Goal: Task Accomplishment & Management: Use online tool/utility

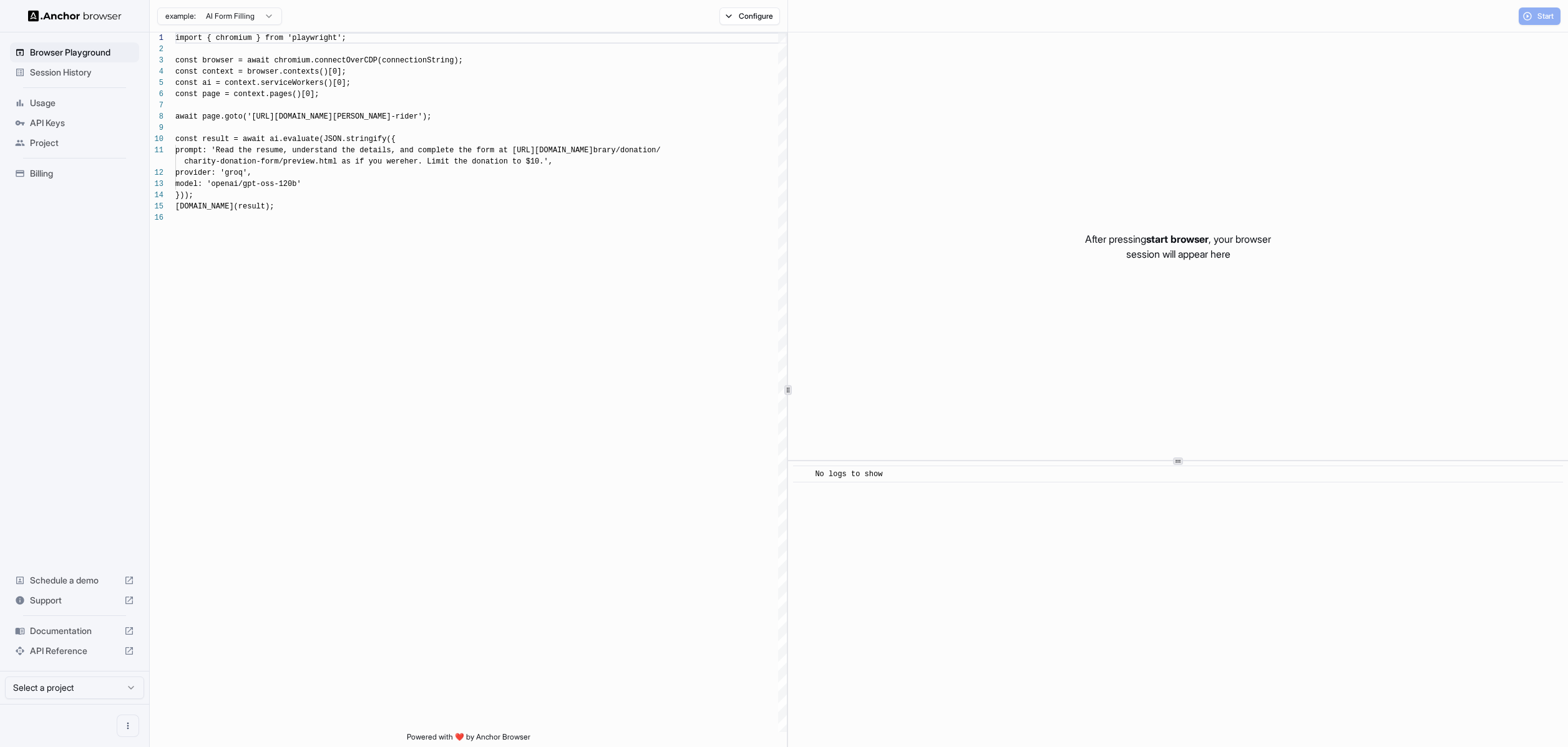
scroll to position [112, 0]
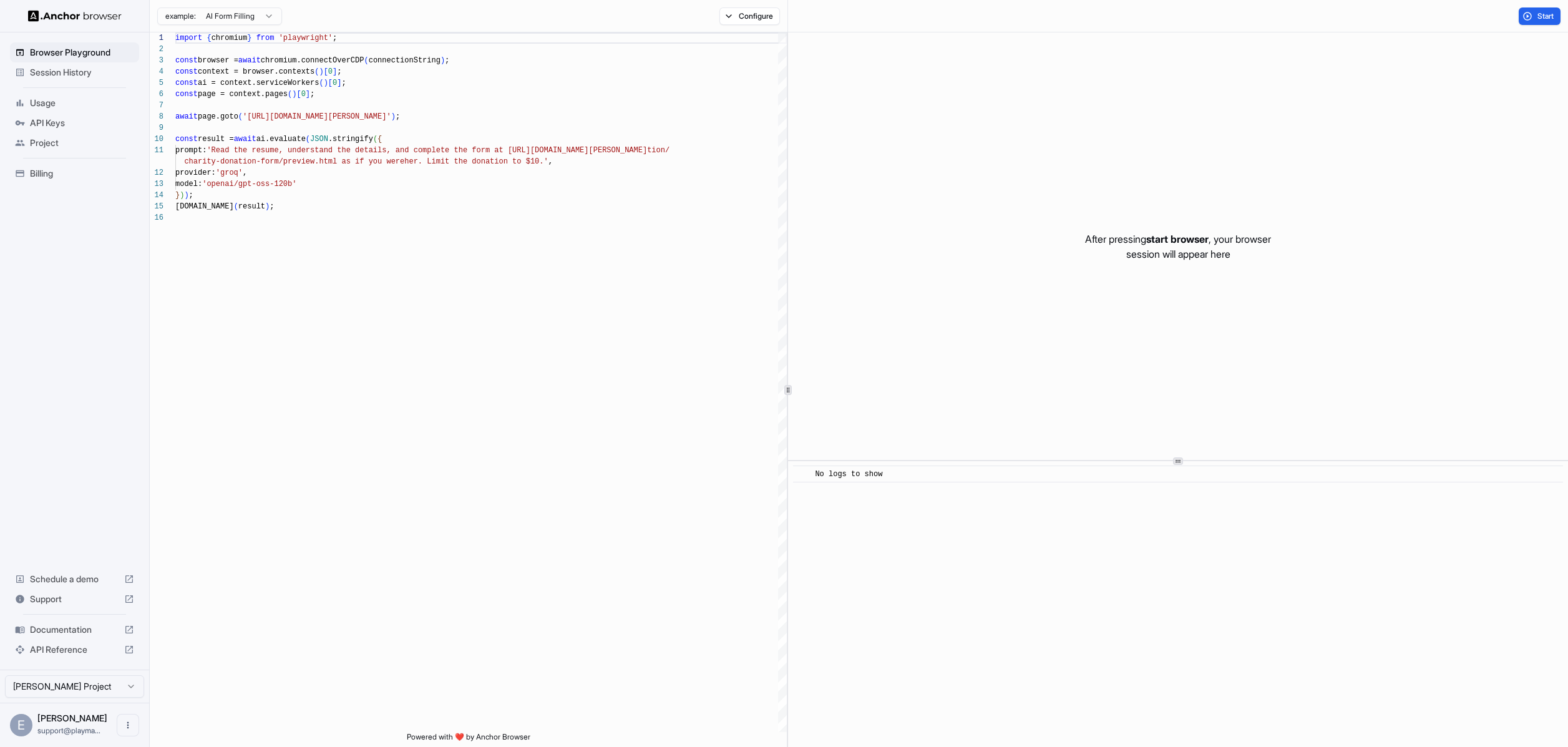
click at [70, 77] on span "Session History" at bounding box center [81, 73] width 104 height 12
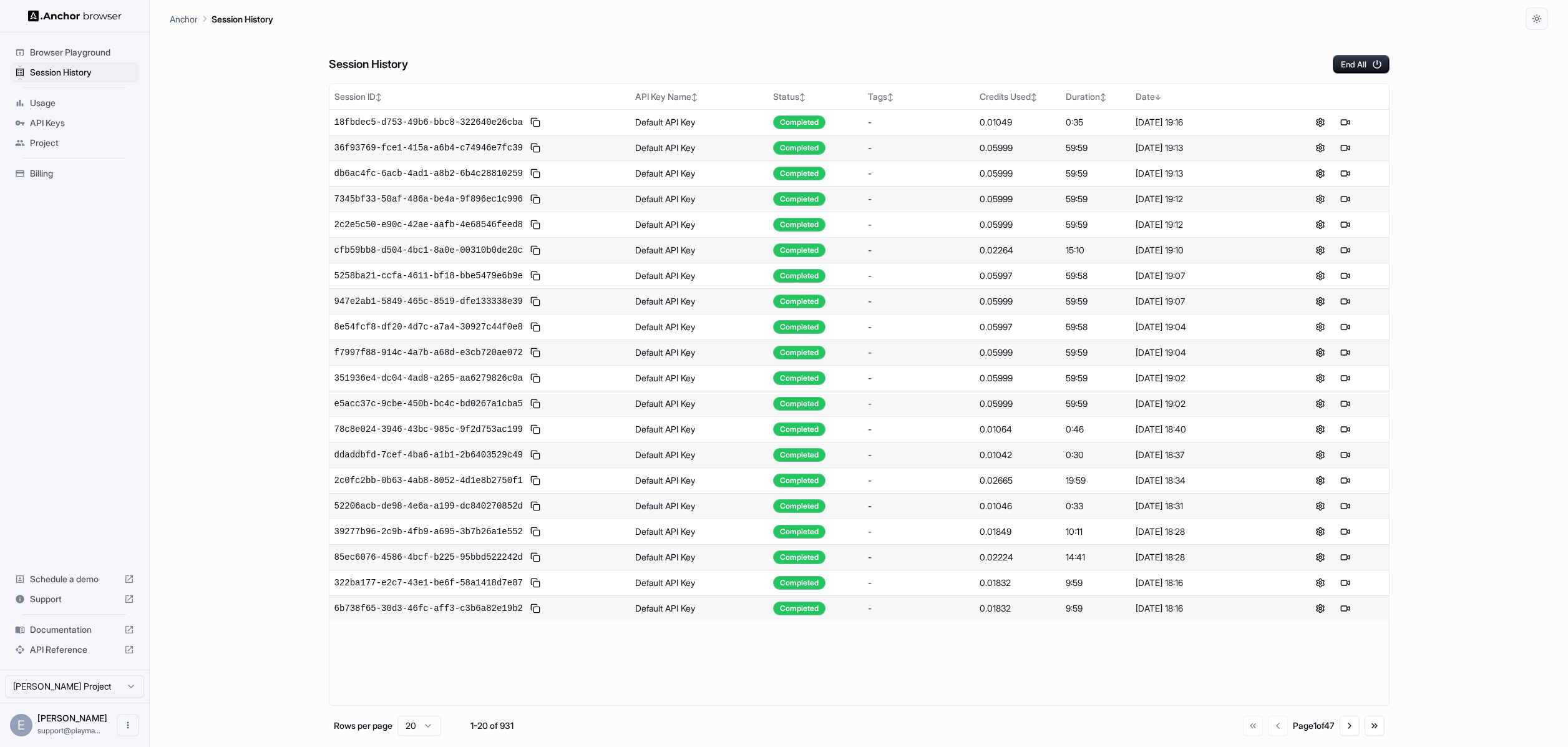
click at [254, 121] on div "Session History End All Session ID ↕ API Key Name ↕ Status ↕ Tags ↕ Credits Use…" at bounding box center [859, 388] width 1378 height 717
click at [748, 50] on div "Session History End All" at bounding box center [858, 52] width 1060 height 44
click at [243, 192] on div "Session History End All Session ID ↕ API Key Name ↕ Status ↕ Tags ↕ Credits Use…" at bounding box center [859, 388] width 1378 height 717
click at [1356, 121] on button at bounding box center [1352, 122] width 15 height 15
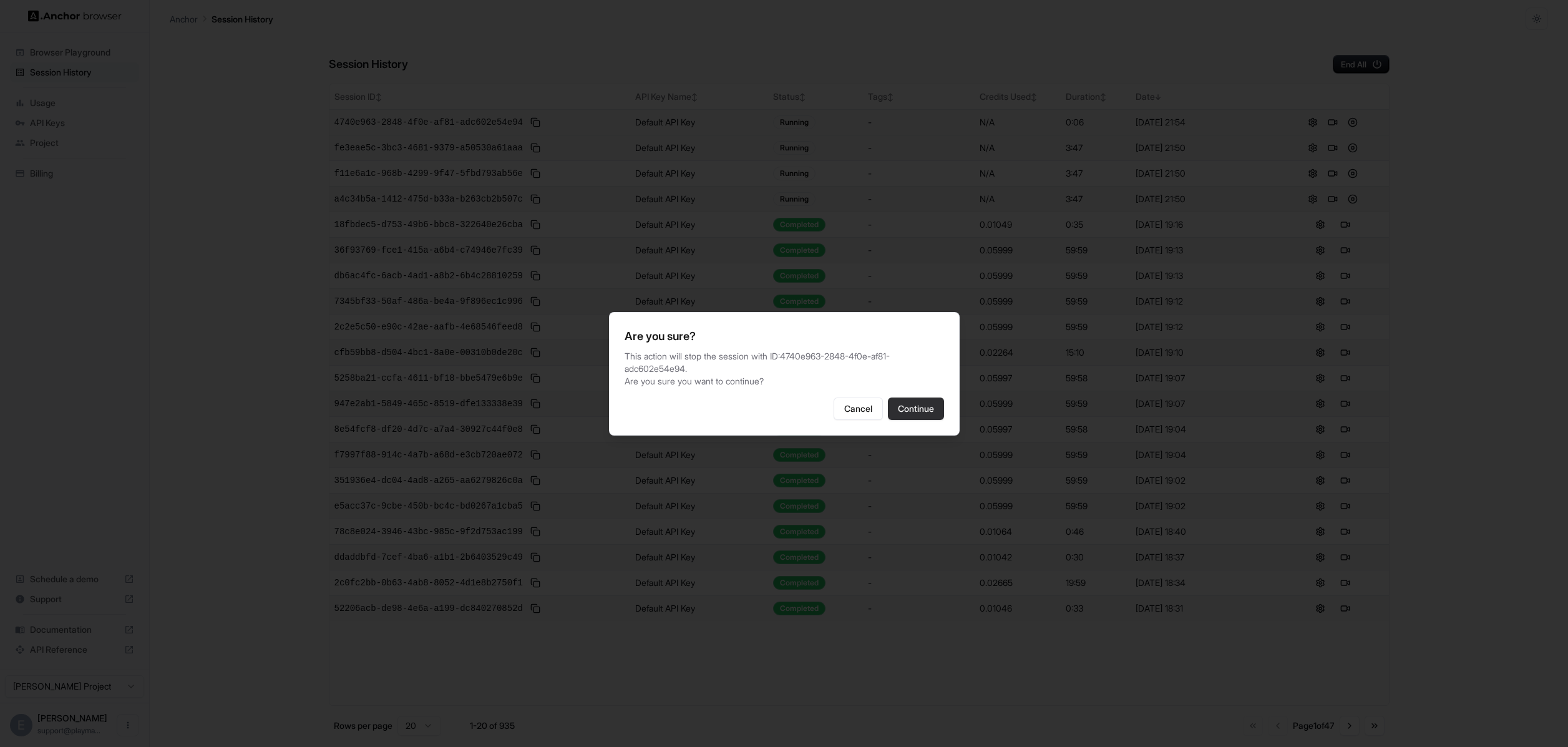
click at [915, 420] on button "Continue" at bounding box center [916, 409] width 56 height 23
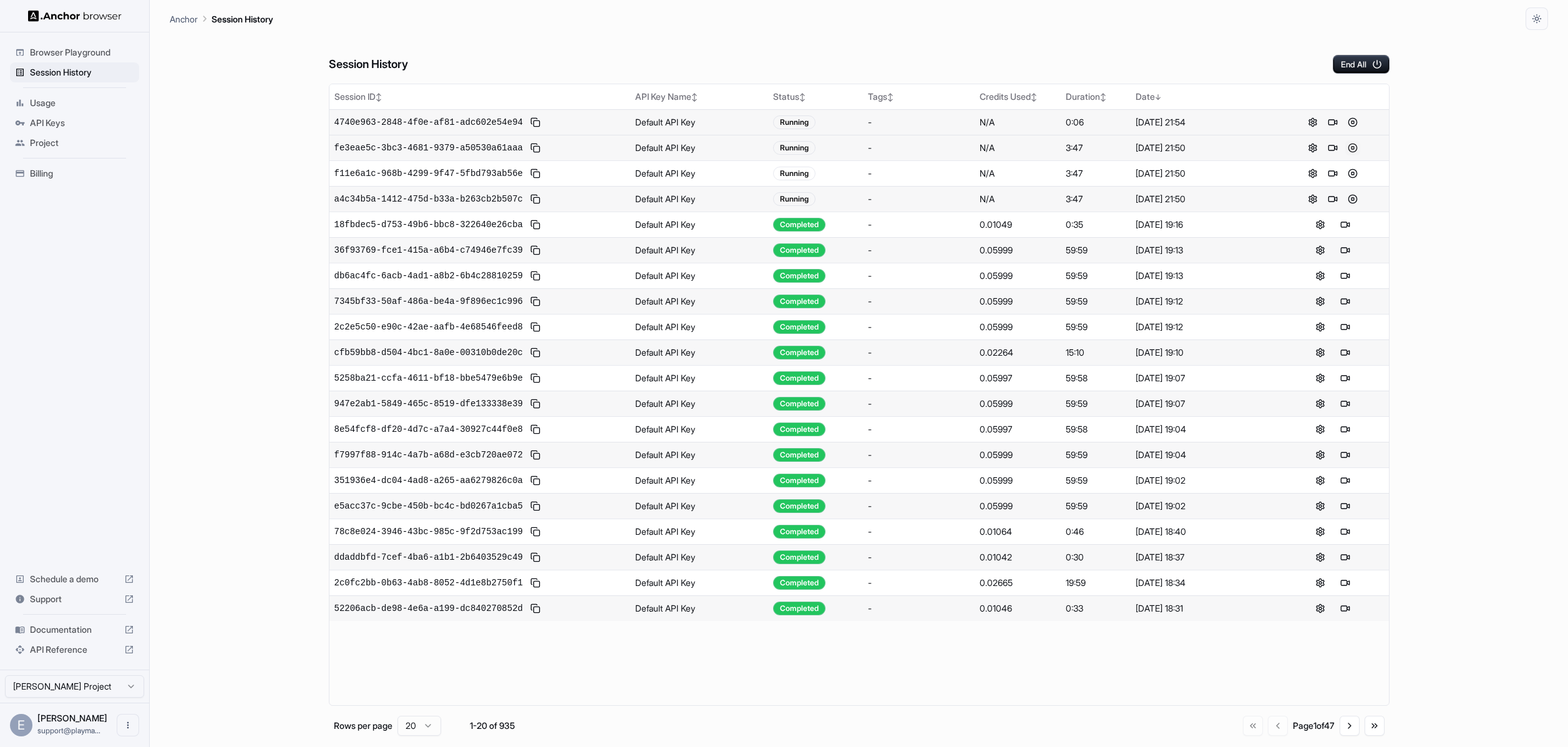
click at [1354, 146] on button at bounding box center [1352, 147] width 15 height 15
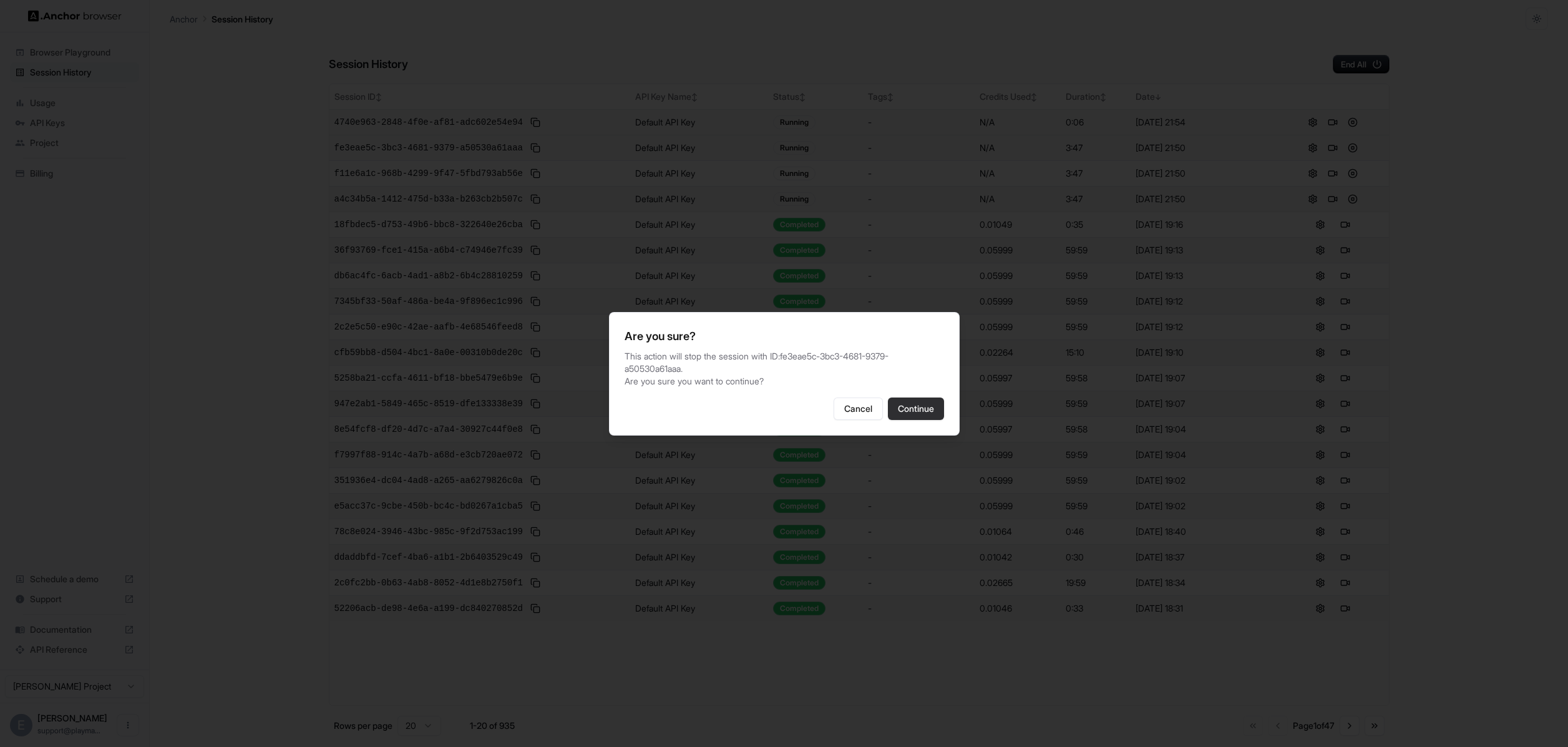
click at [927, 412] on button "Continue" at bounding box center [916, 409] width 56 height 23
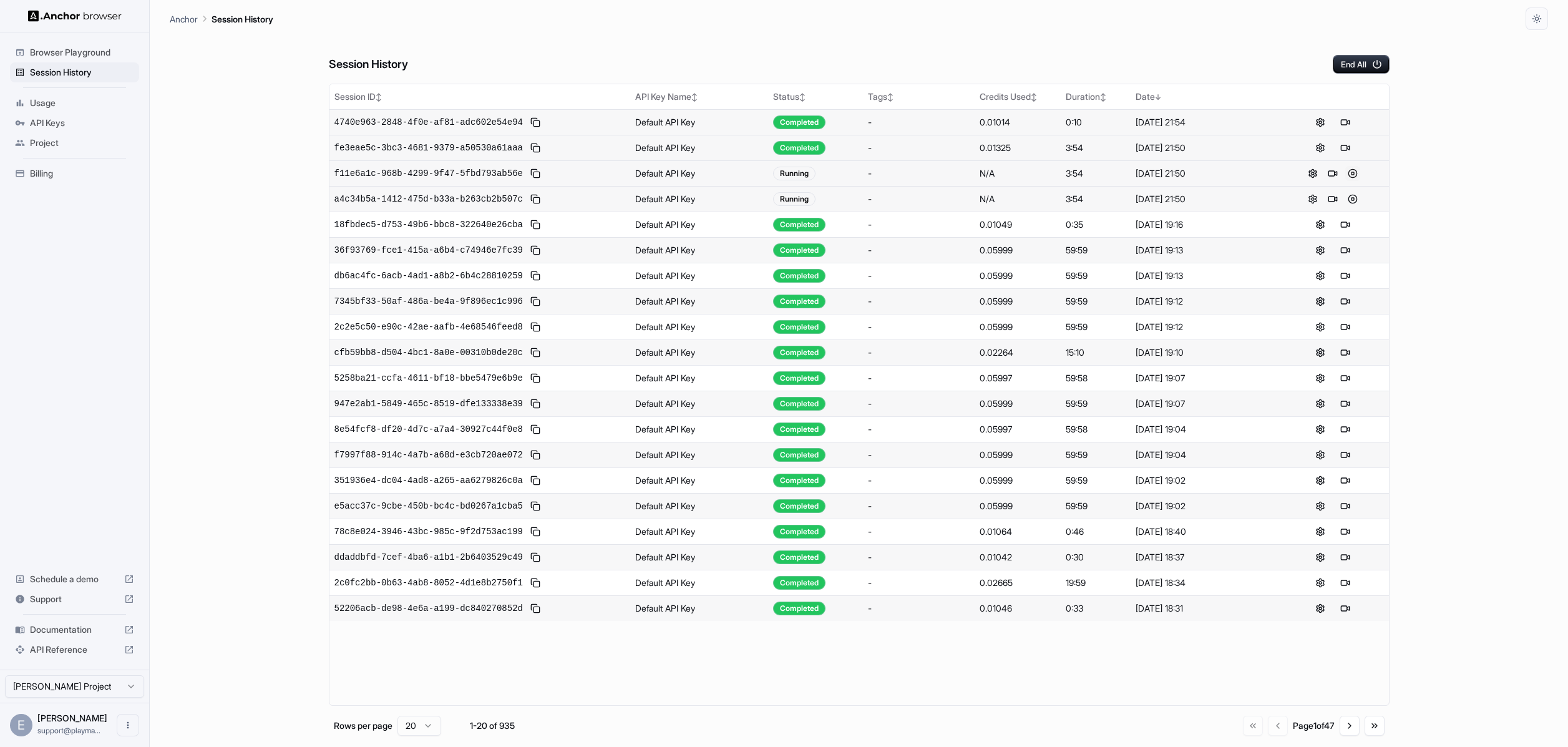
click at [1353, 171] on button at bounding box center [1352, 173] width 15 height 15
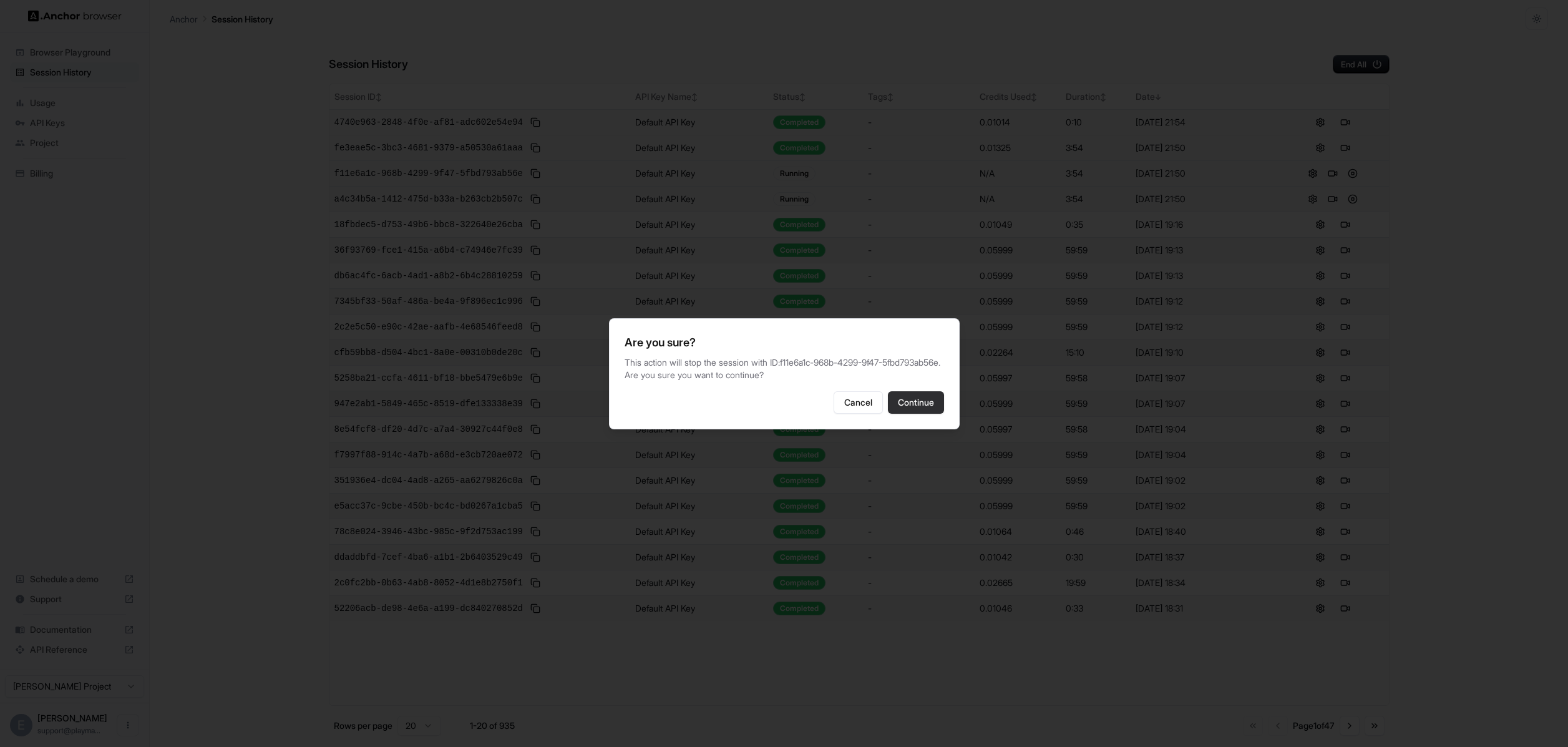
click at [922, 403] on button "Continue" at bounding box center [916, 403] width 56 height 23
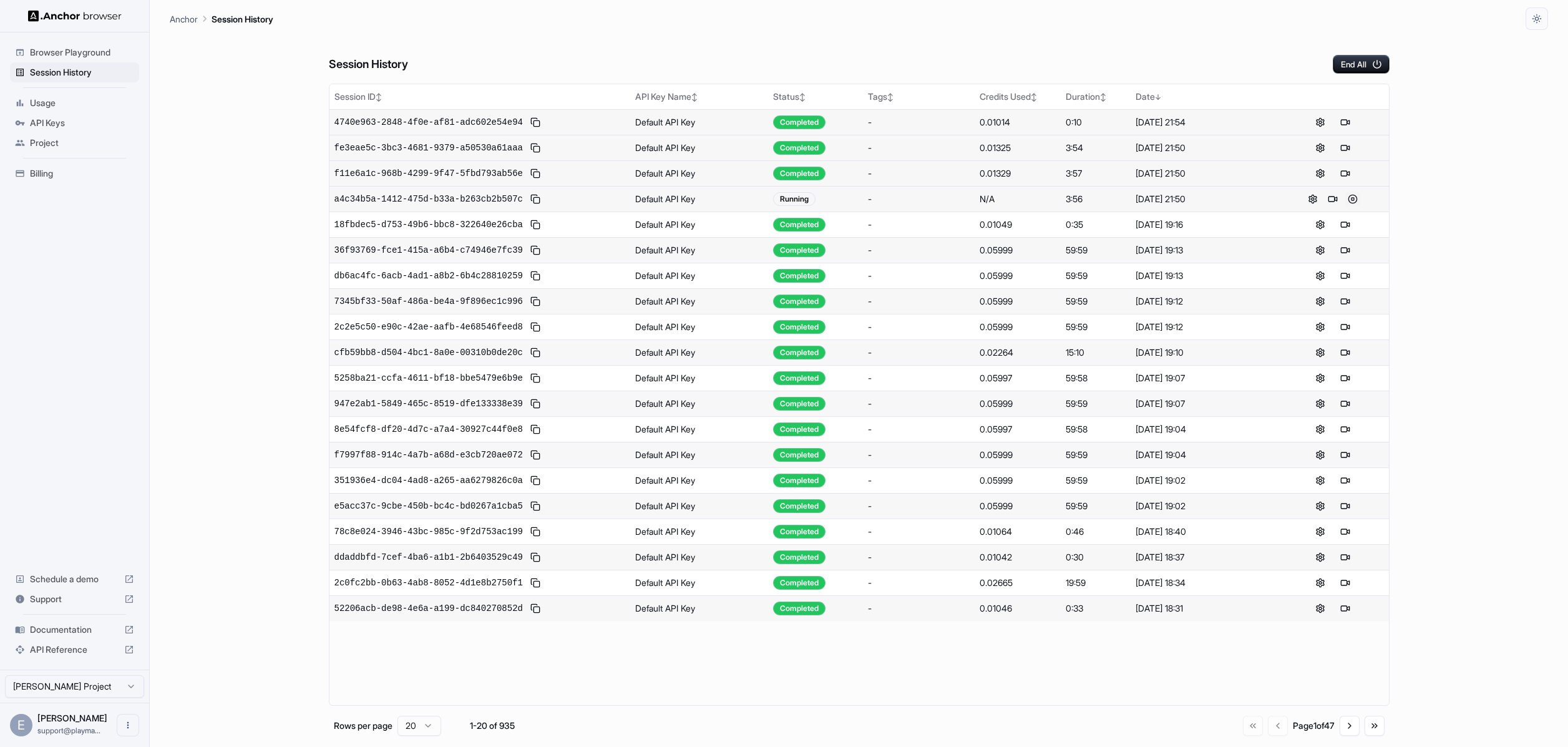
click at [1349, 192] on button at bounding box center [1352, 199] width 15 height 15
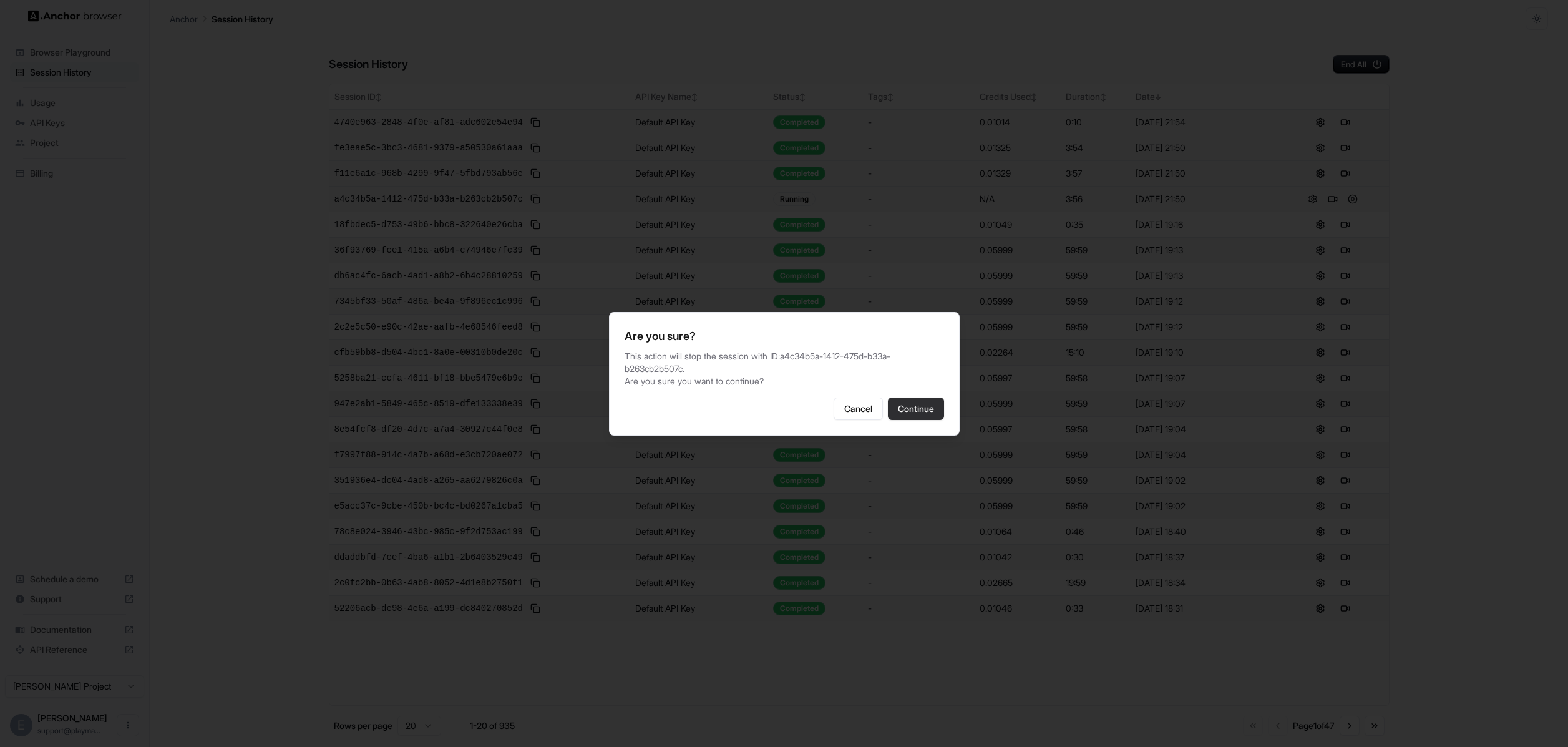
click at [904, 404] on button "Continue" at bounding box center [916, 409] width 56 height 23
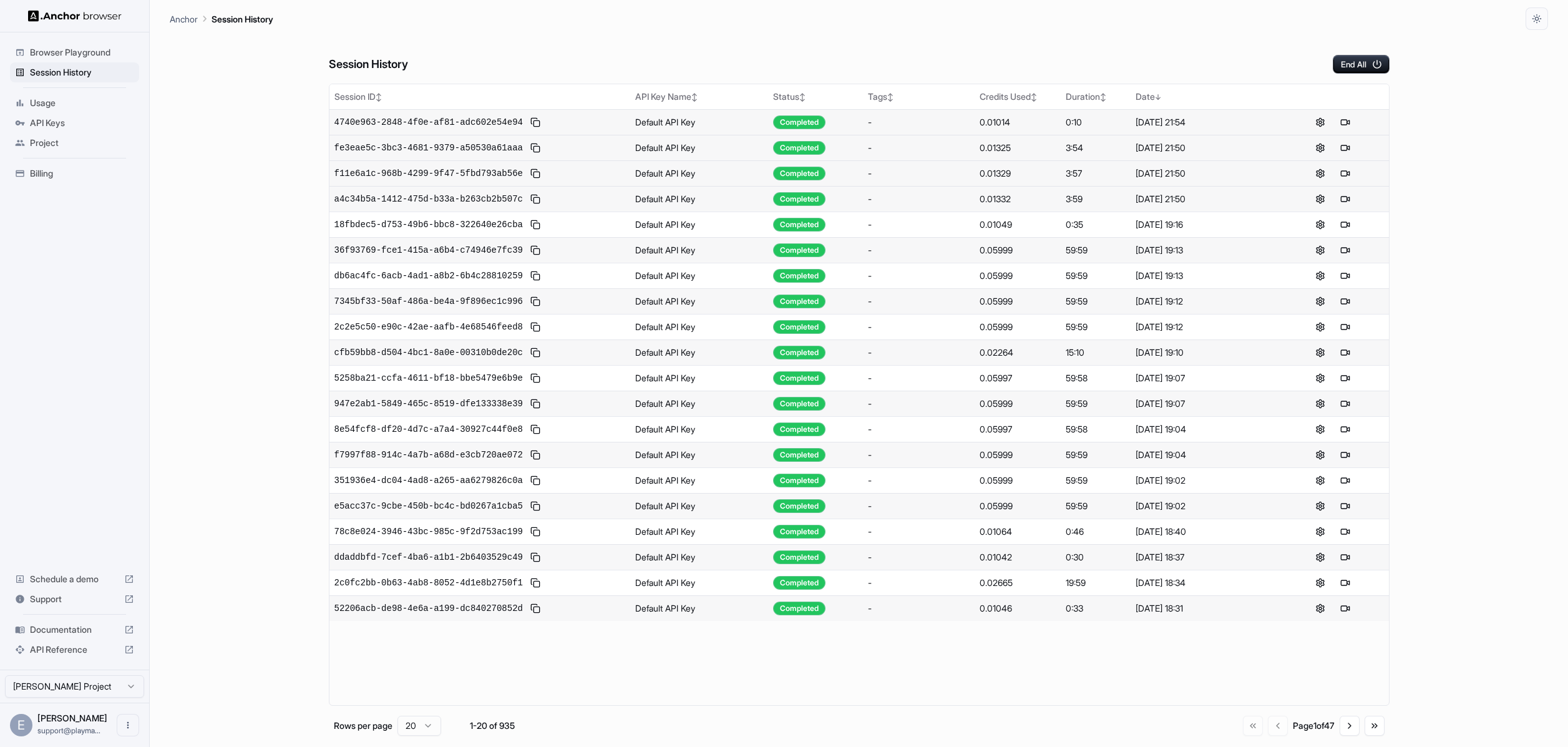
click at [1347, 199] on button at bounding box center [1345, 199] width 15 height 15
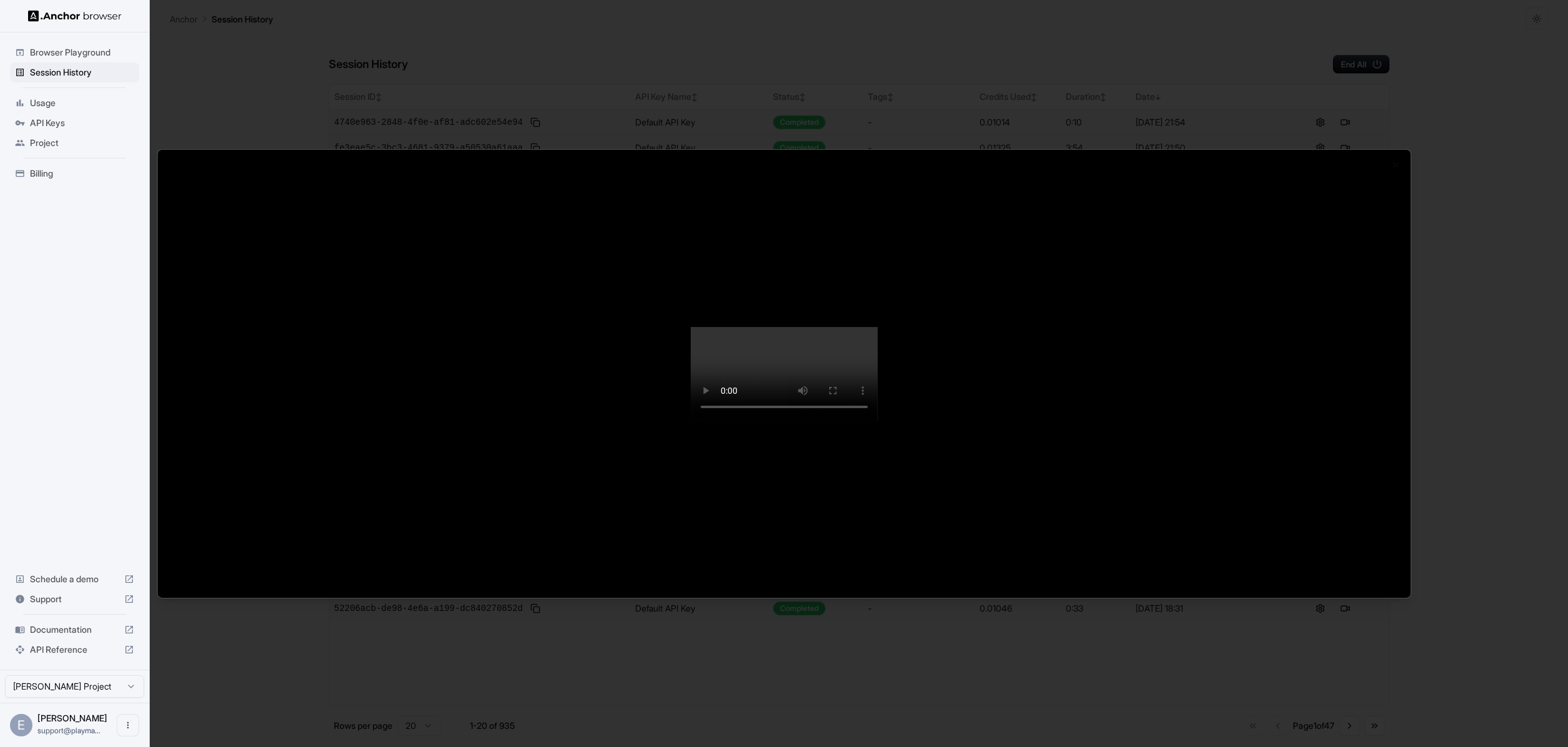
click at [652, 99] on div at bounding box center [784, 373] width 1568 height 747
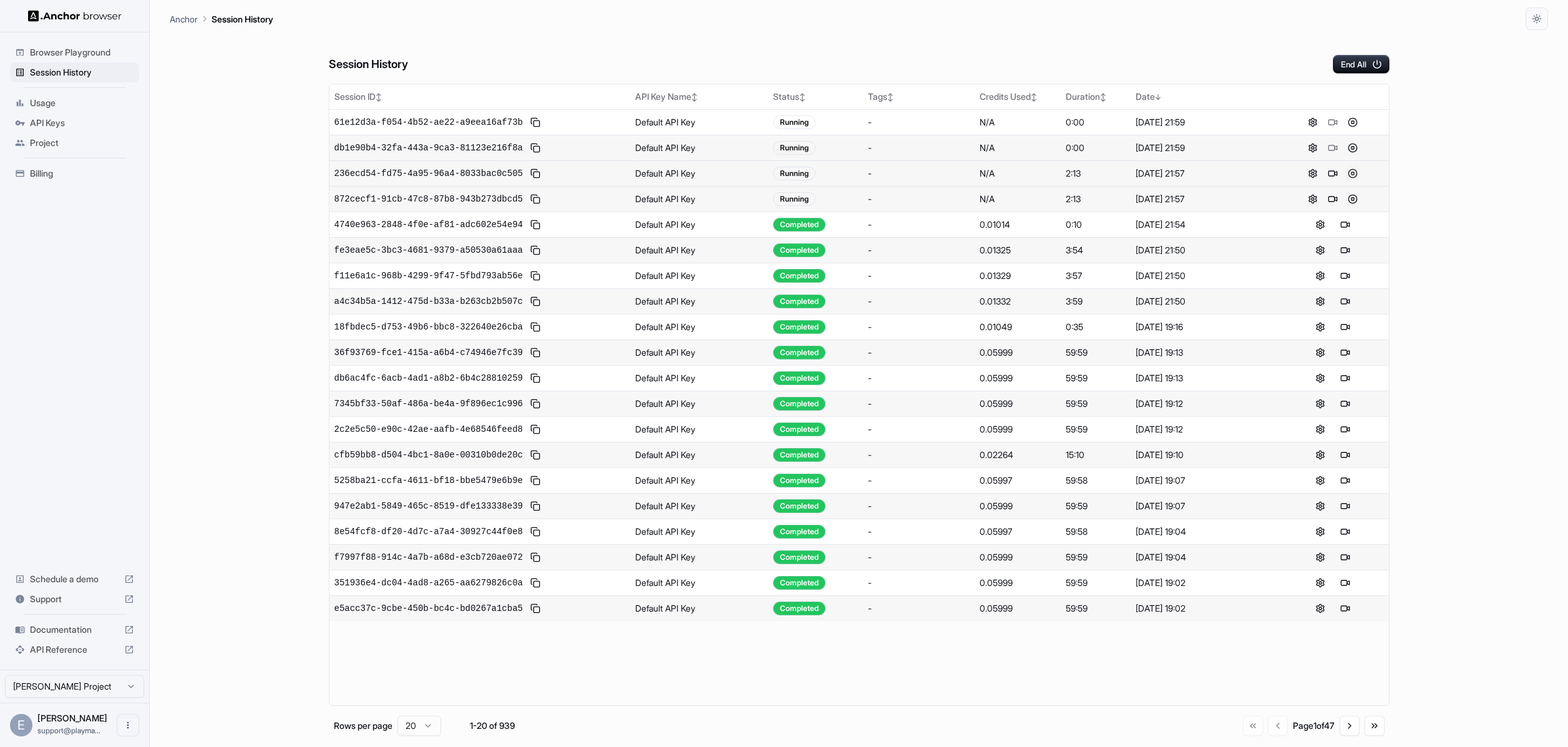
click at [1355, 173] on button at bounding box center [1352, 173] width 15 height 15
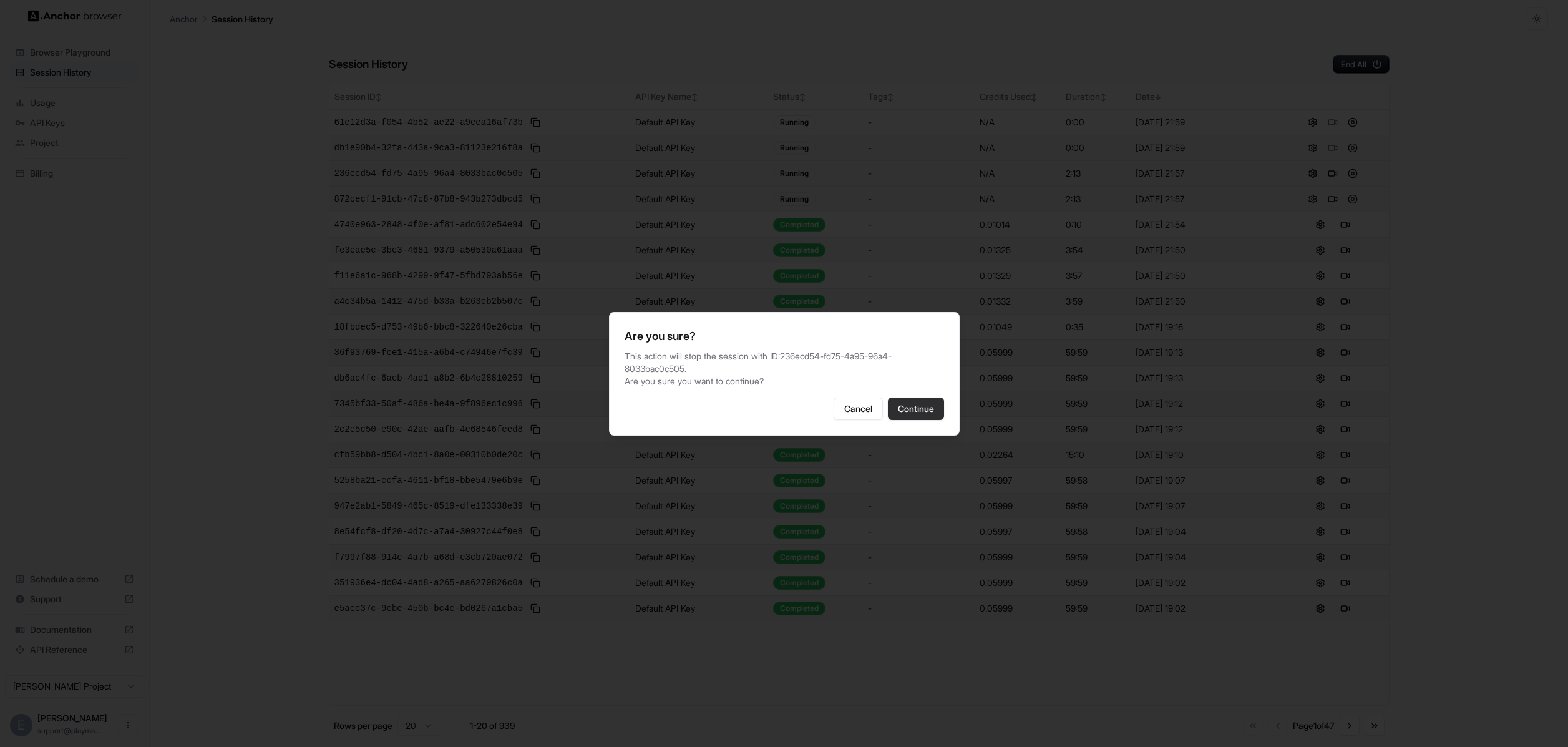
click at [922, 402] on button "Continue" at bounding box center [916, 409] width 56 height 23
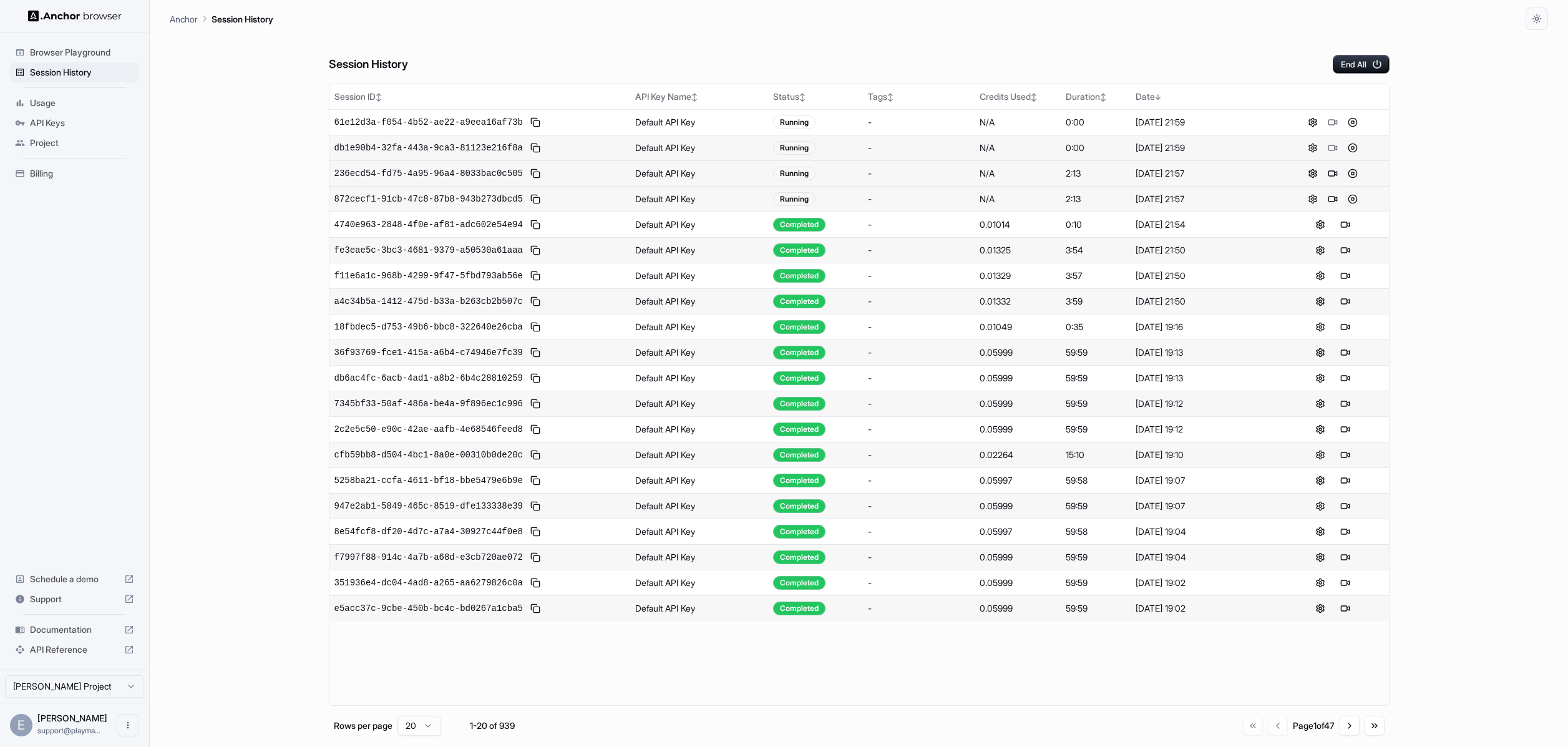
click at [1348, 195] on button at bounding box center [1352, 199] width 15 height 15
click at [1353, 200] on button at bounding box center [1352, 199] width 15 height 15
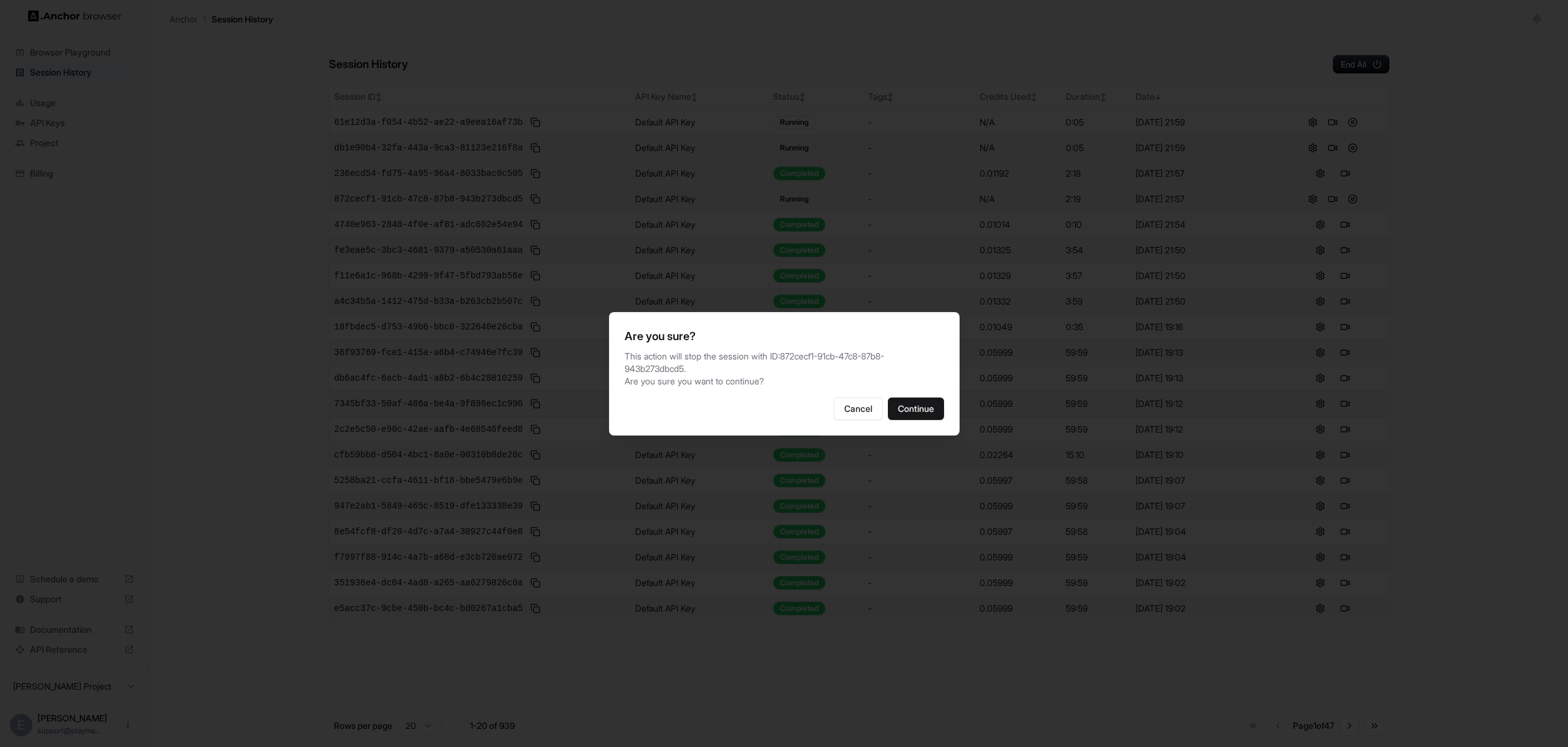
drag, startPoint x: 909, startPoint y: 403, endPoint x: 857, endPoint y: 390, distance: 53.6
click at [909, 403] on button "Continue" at bounding box center [916, 409] width 56 height 23
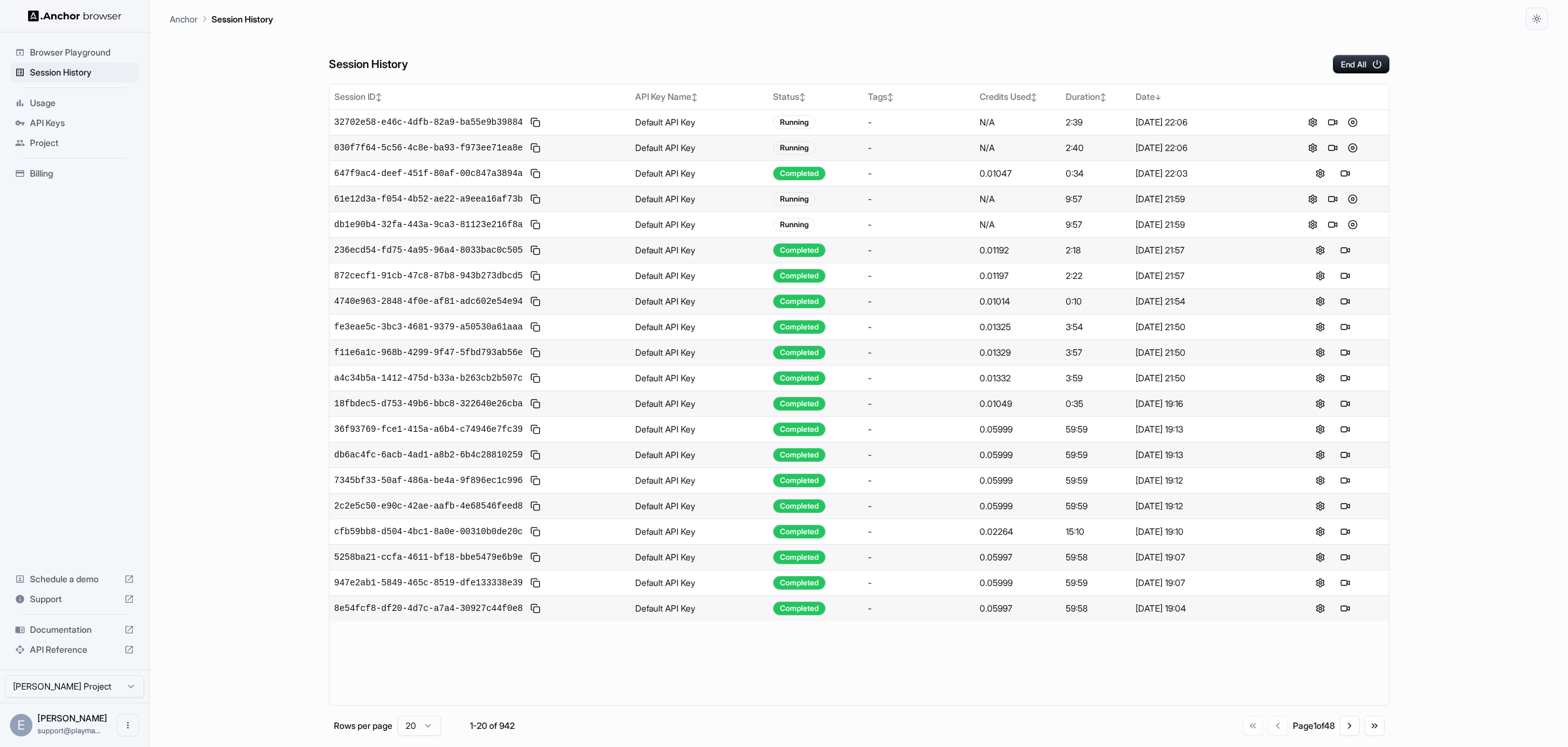
click at [1351, 197] on button at bounding box center [1352, 199] width 15 height 15
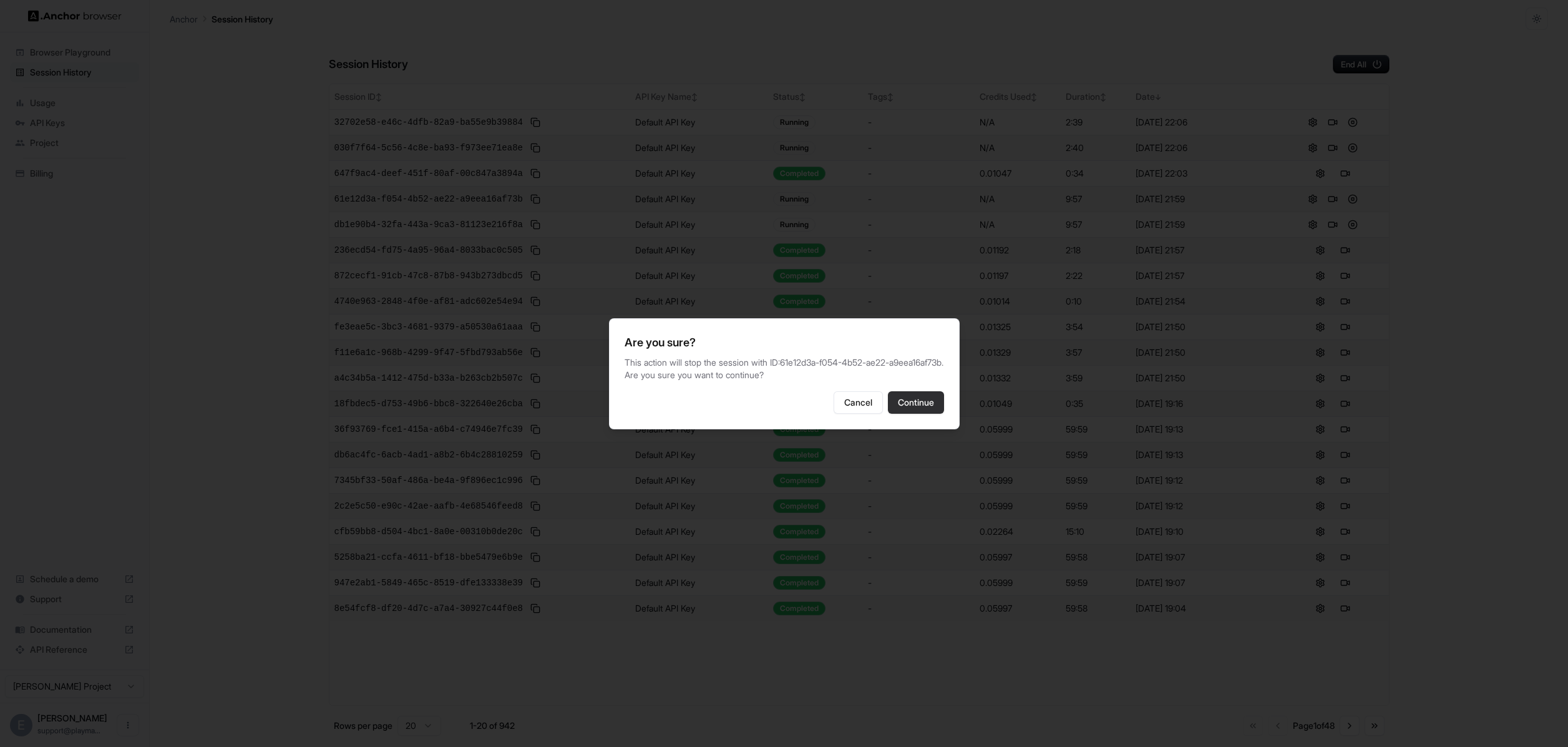
click at [918, 400] on button "Continue" at bounding box center [916, 403] width 56 height 23
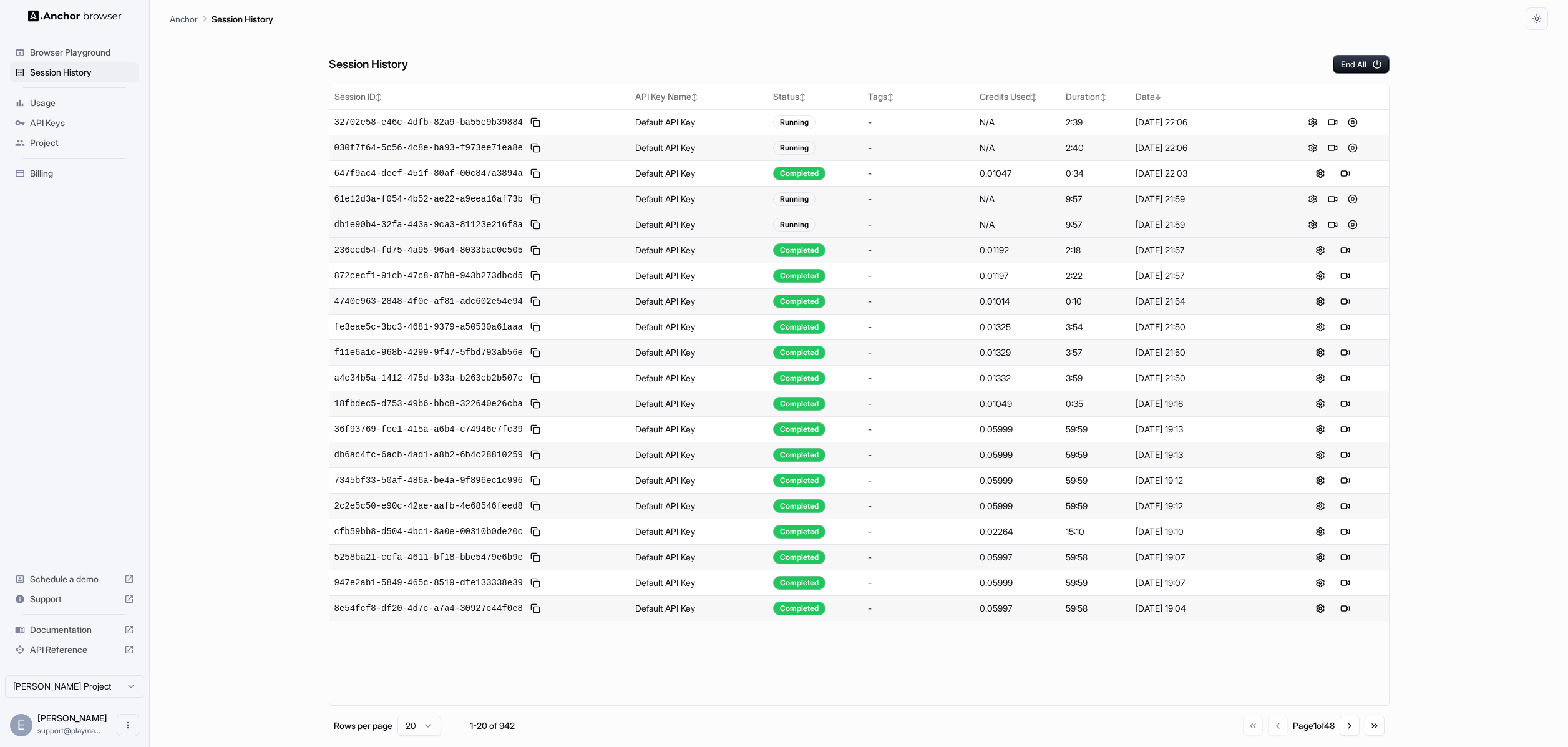
click at [1352, 225] on button at bounding box center [1352, 224] width 15 height 15
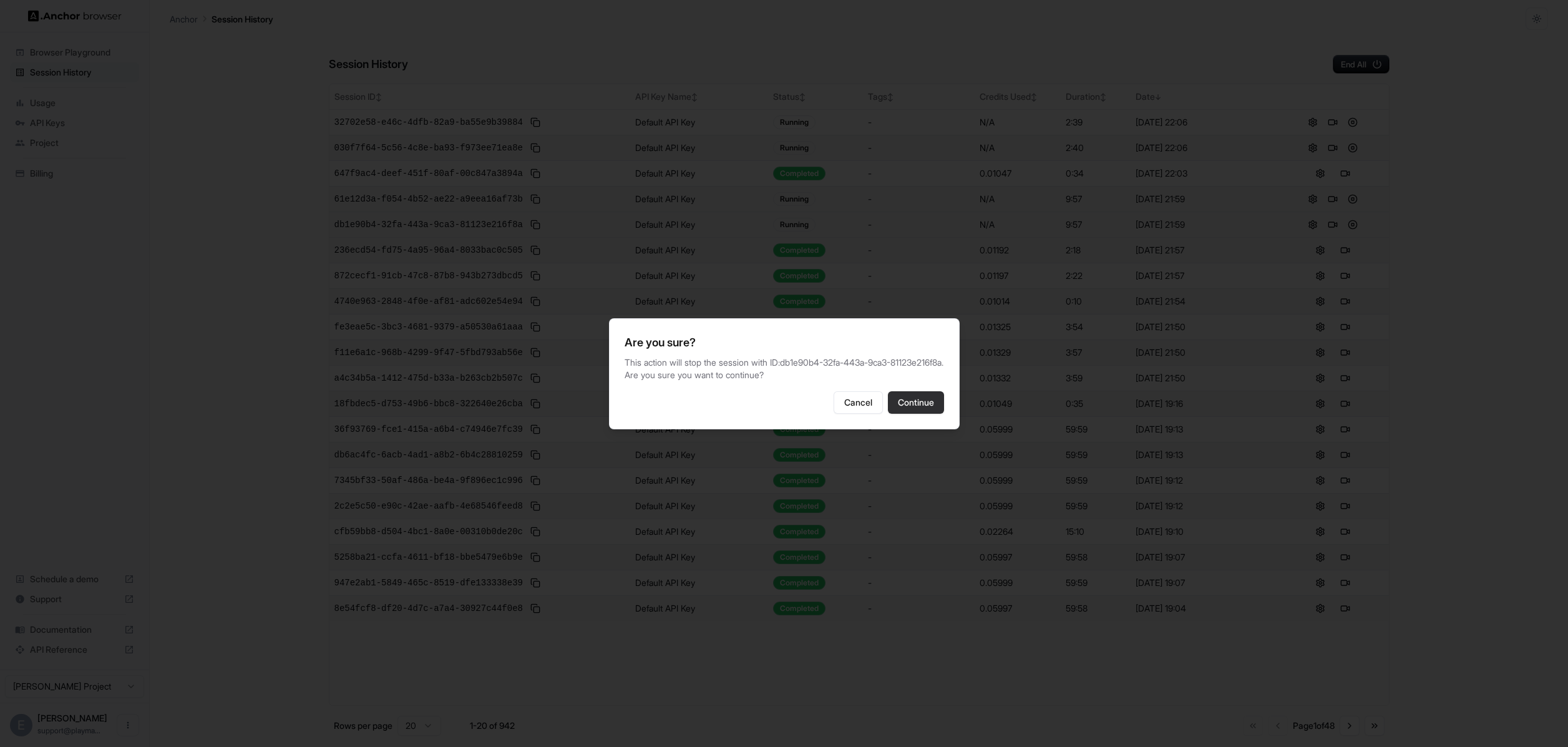
click at [919, 413] on button "Continue" at bounding box center [916, 403] width 56 height 23
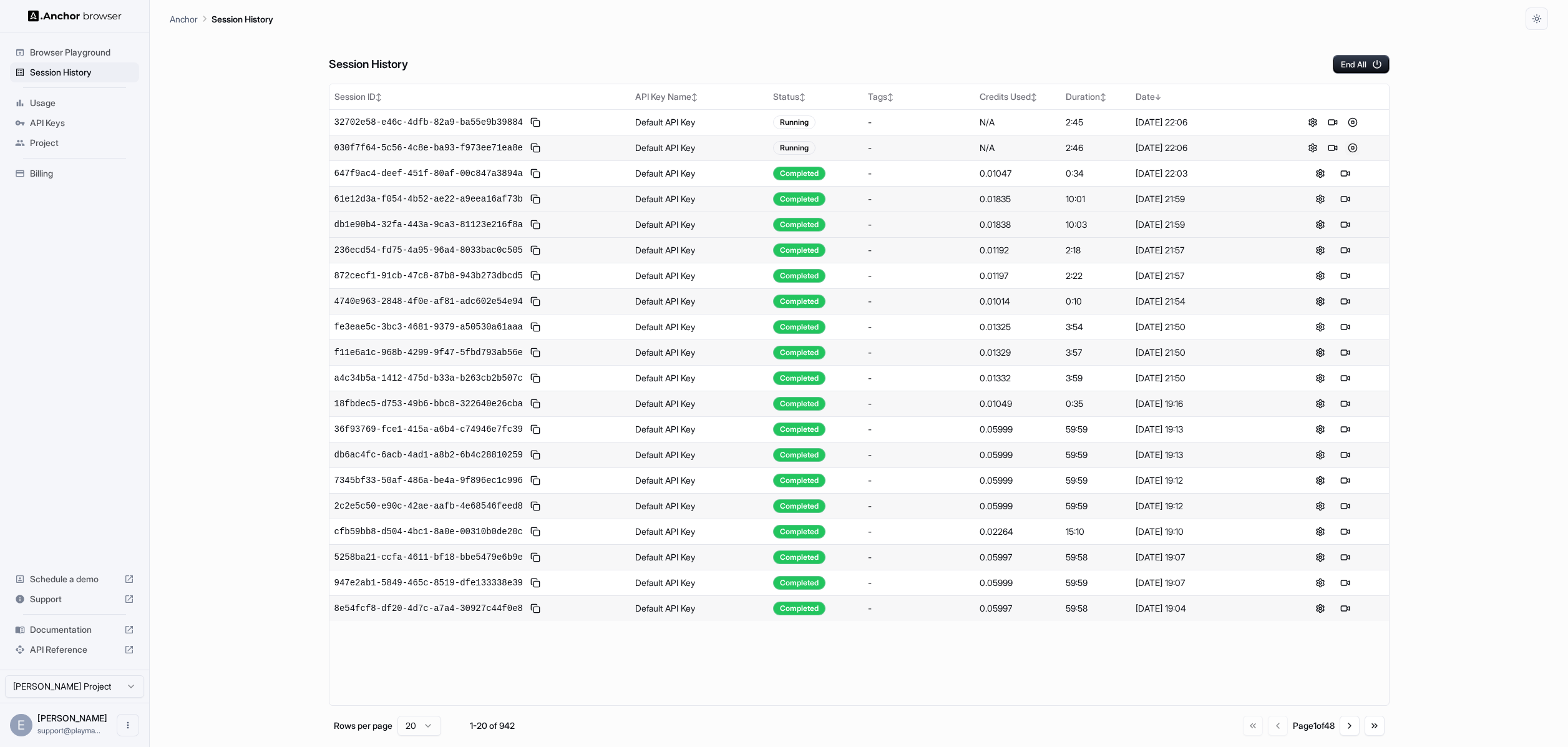
click at [1349, 145] on button at bounding box center [1352, 147] width 15 height 15
click at [1359, 124] on button at bounding box center [1352, 122] width 15 height 15
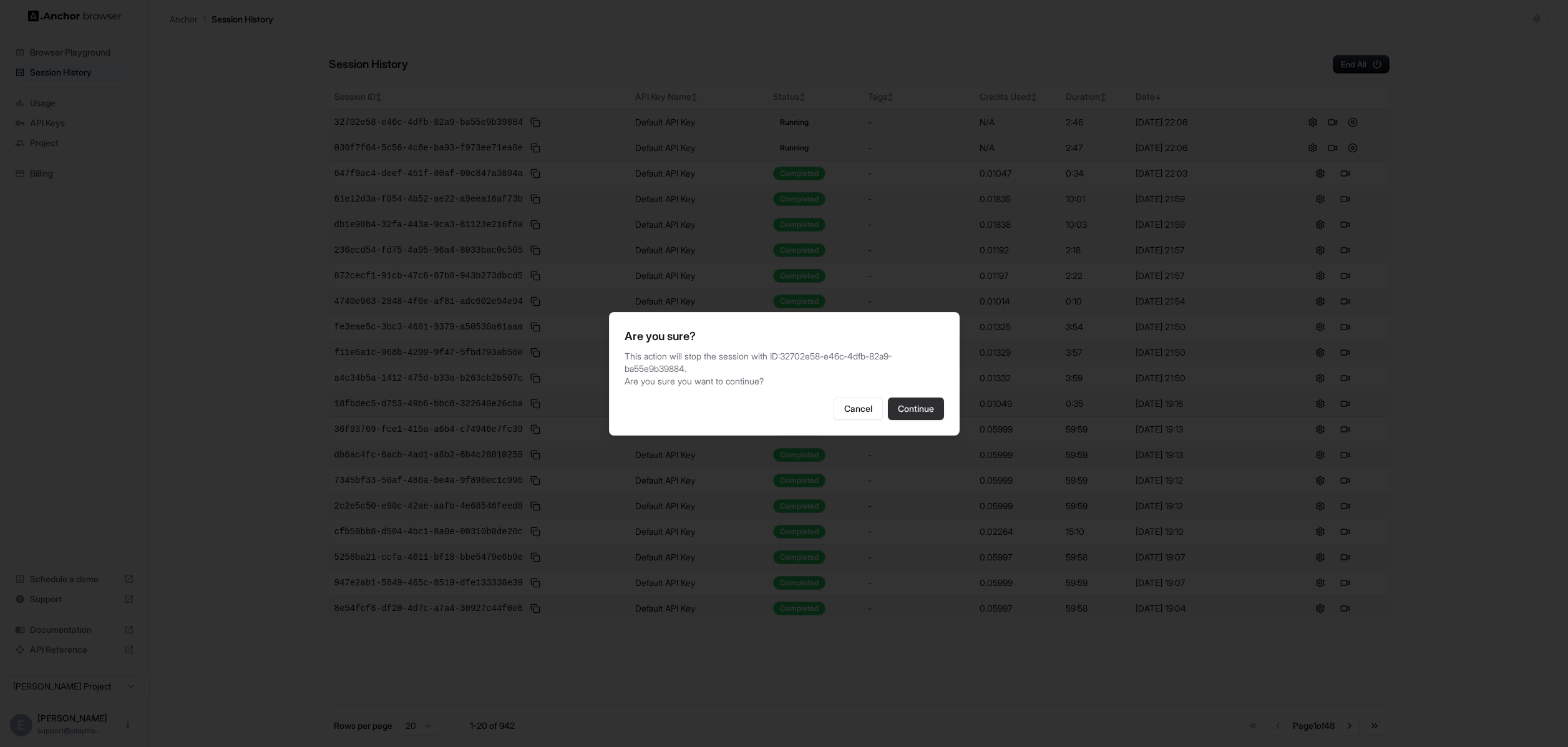
click at [941, 401] on button "Continue" at bounding box center [916, 409] width 56 height 23
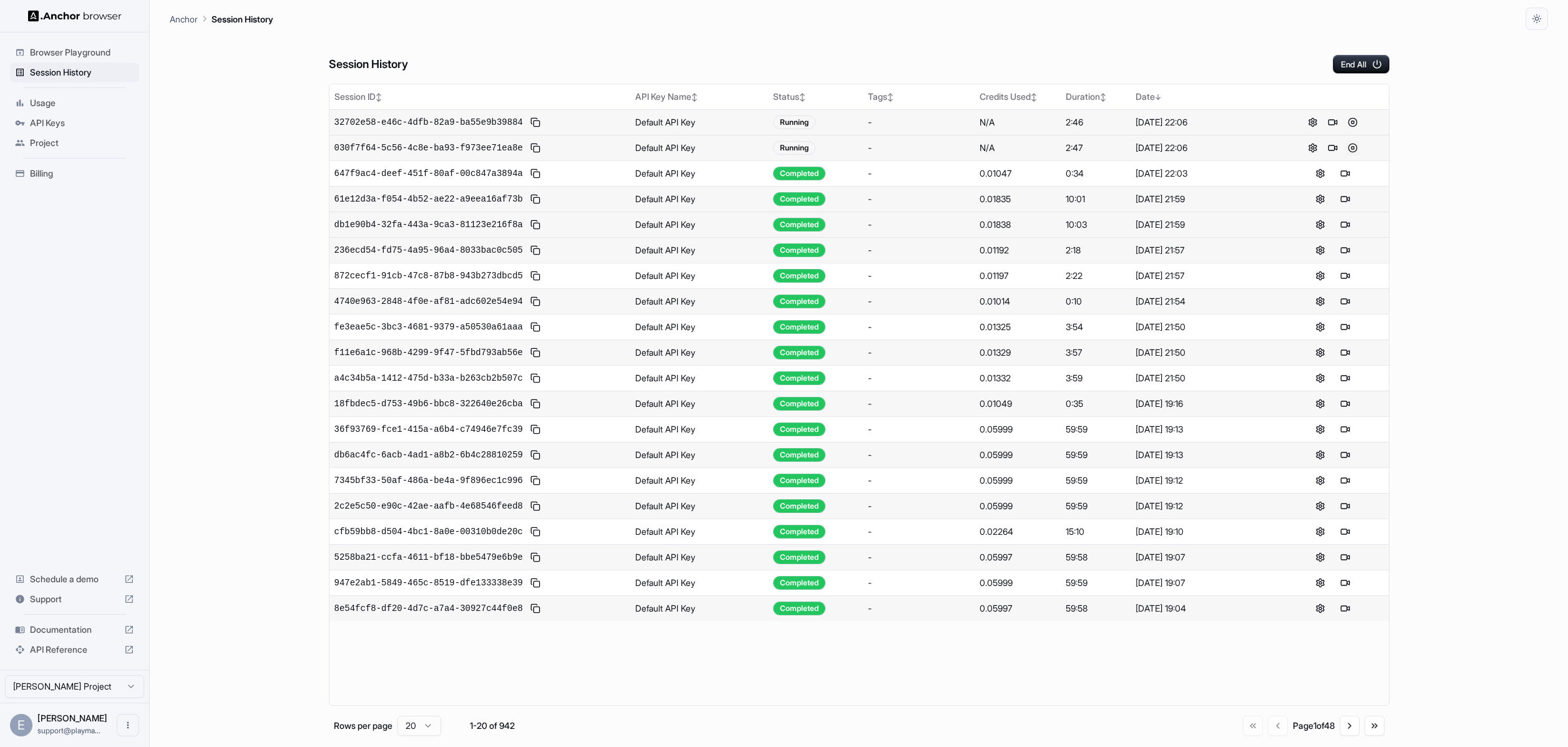
click at [1355, 149] on button at bounding box center [1352, 147] width 15 height 15
click at [1354, 146] on button at bounding box center [1352, 147] width 15 height 15
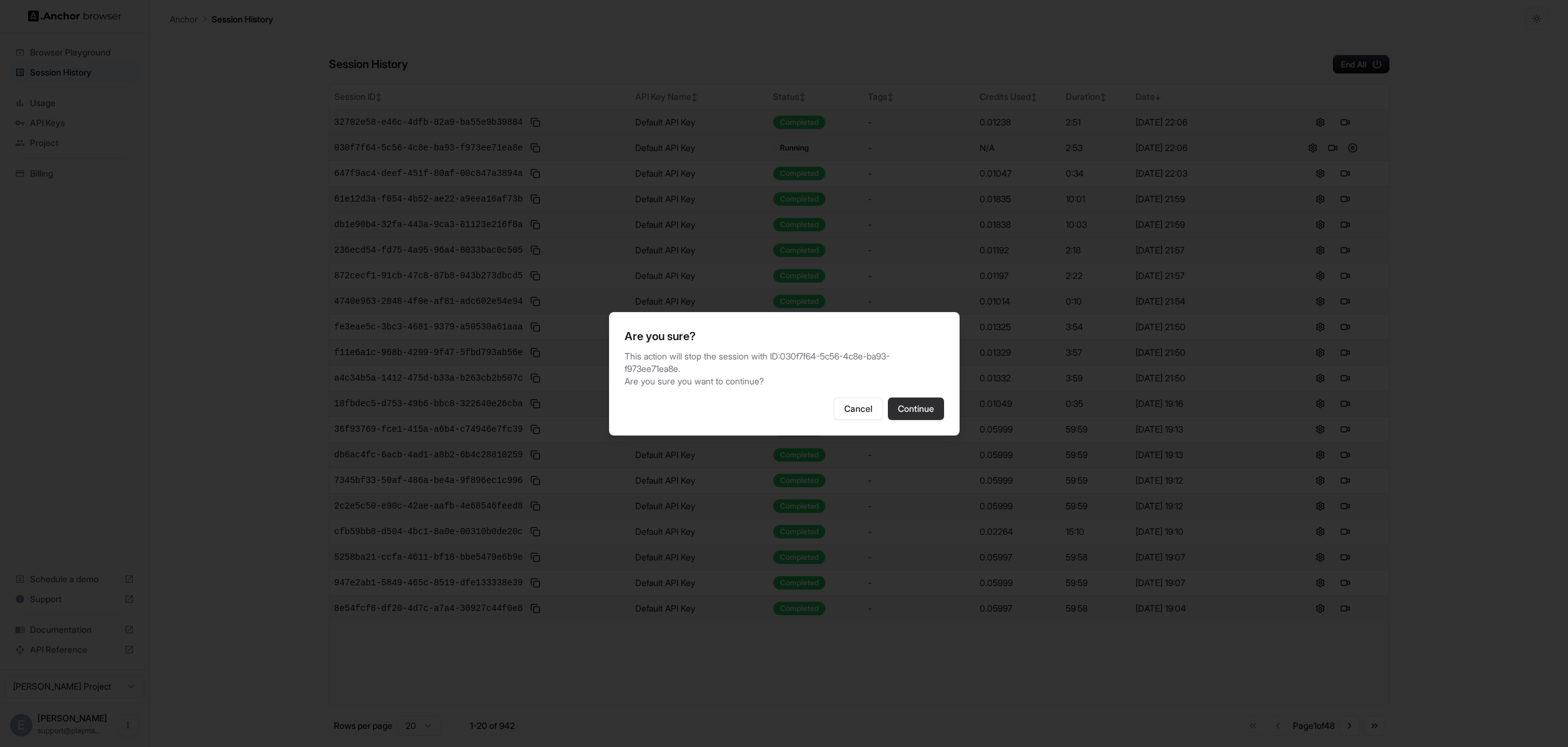
click at [919, 413] on button "Continue" at bounding box center [916, 409] width 56 height 23
